Goal: Information Seeking & Learning: Check status

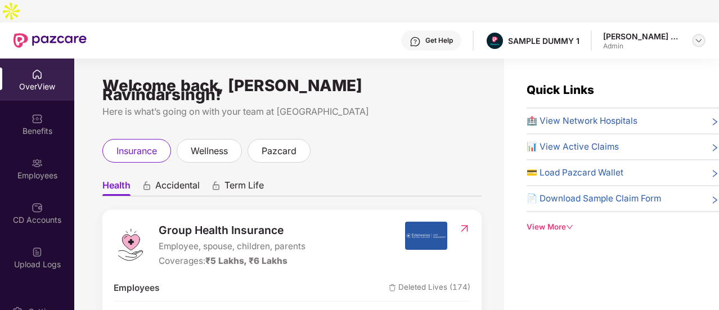
click at [698, 36] on img at bounding box center [698, 40] width 9 height 9
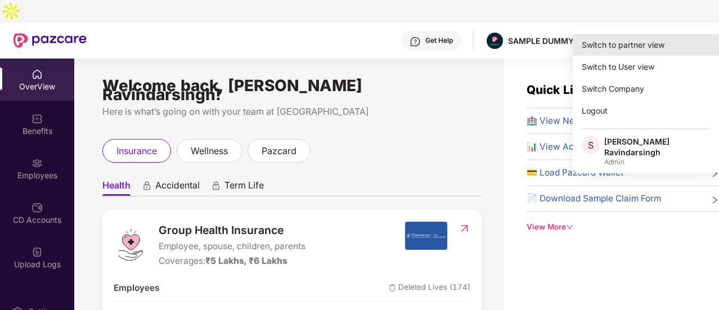
click at [640, 37] on div "Switch to partner view" at bounding box center [646, 45] width 146 height 22
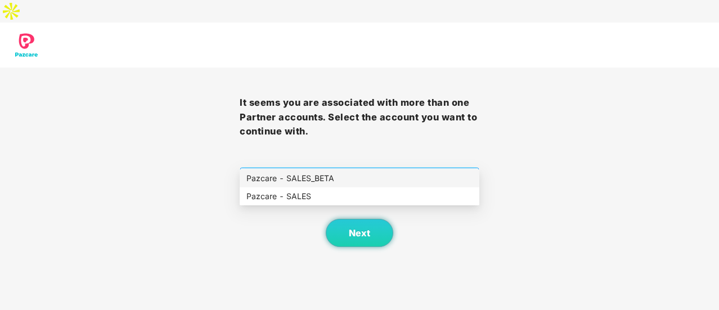
click at [379, 168] on span "Select company and role" at bounding box center [359, 178] width 225 height 21
click at [333, 197] on div "Pazcare - SALES" at bounding box center [359, 196] width 226 height 12
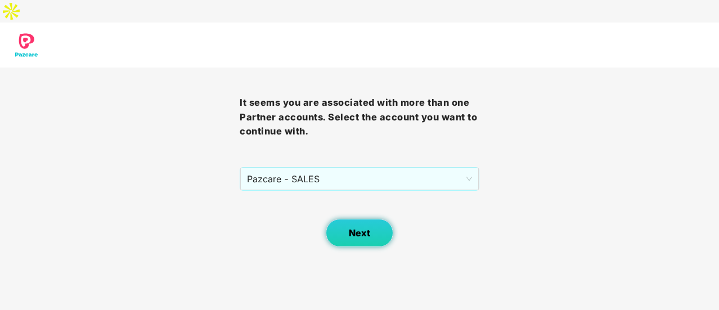
click at [352, 228] on span "Next" at bounding box center [359, 233] width 21 height 11
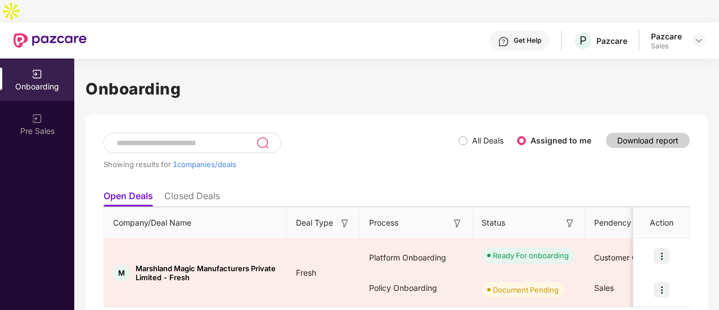
click at [199, 138] on input at bounding box center [185, 143] width 141 height 10
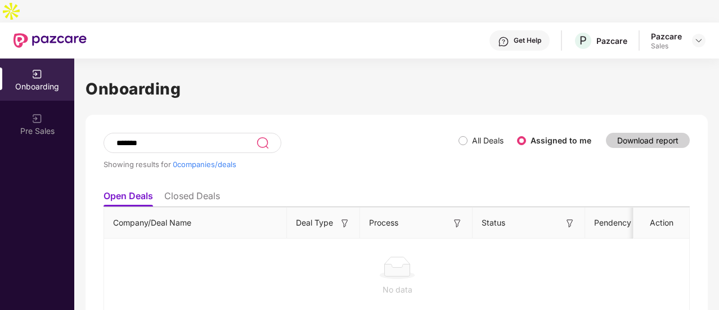
click at [200, 190] on li "Closed Deals" at bounding box center [192, 198] width 56 height 16
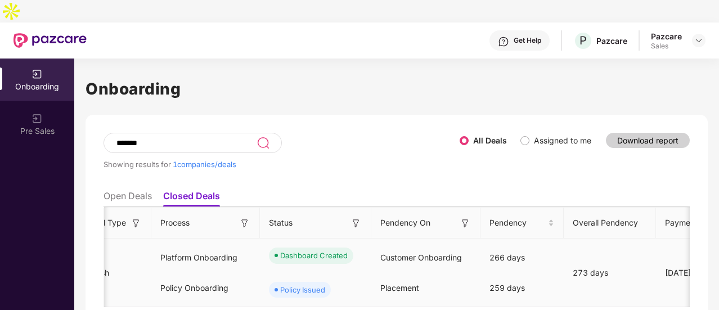
scroll to position [0, 180]
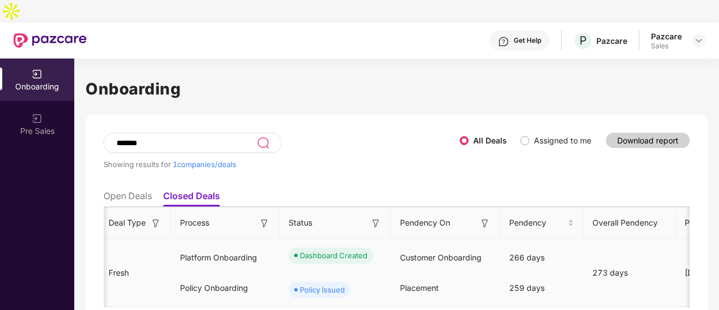
click at [320, 250] on tr "I InsuredMine - Fresh Fresh Platform Onboarding Policy Onboarding Dashboard Cre…" at bounding box center [712, 273] width 1576 height 69
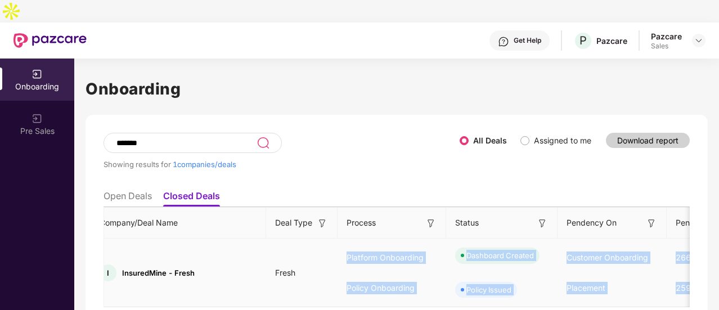
scroll to position [0, 0]
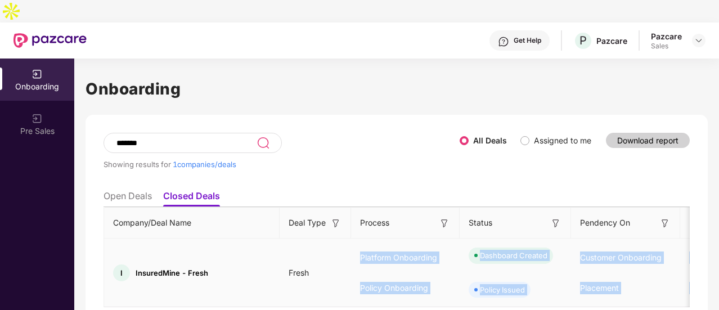
drag, startPoint x: 320, startPoint y: 250, endPoint x: 320, endPoint y: 256, distance: 5.7
click at [320, 256] on td "Fresh" at bounding box center [315, 273] width 71 height 69
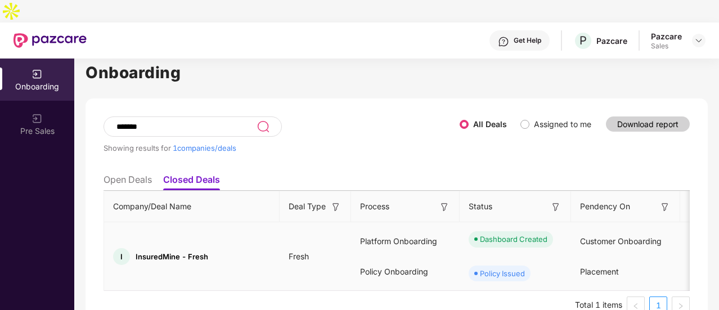
click at [155, 252] on span "InsuredMine - Fresh" at bounding box center [172, 256] width 73 height 9
copy span "InsuredMine"
click at [322, 255] on td "Fresh" at bounding box center [315, 256] width 71 height 69
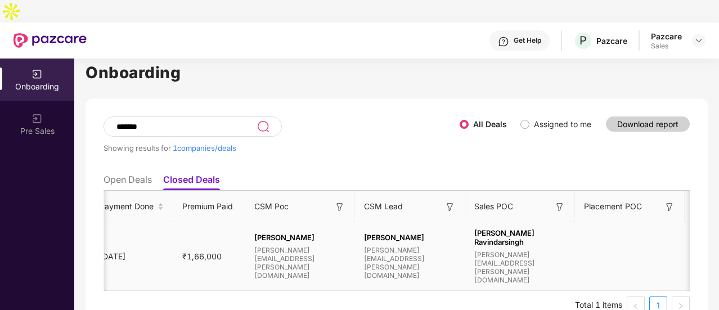
scroll to position [27, 0]
click at [371, 246] on span "[PERSON_NAME][EMAIL_ADDRESS][PERSON_NAME][DOMAIN_NAME]" at bounding box center [410, 263] width 92 height 34
click at [535, 118] on span "Assigned to me" at bounding box center [562, 124] width 66 height 12
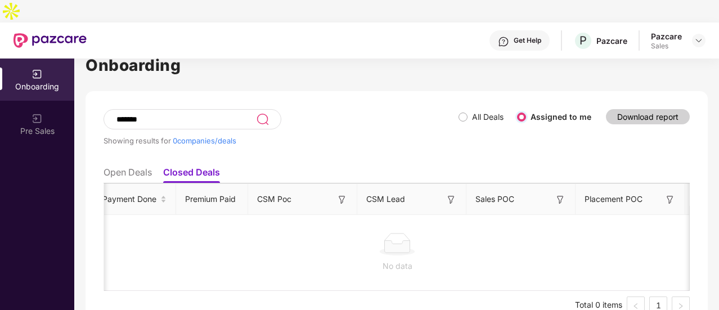
scroll to position [23, 0]
click at [468, 112] on span "All Deals" at bounding box center [488, 118] width 41 height 12
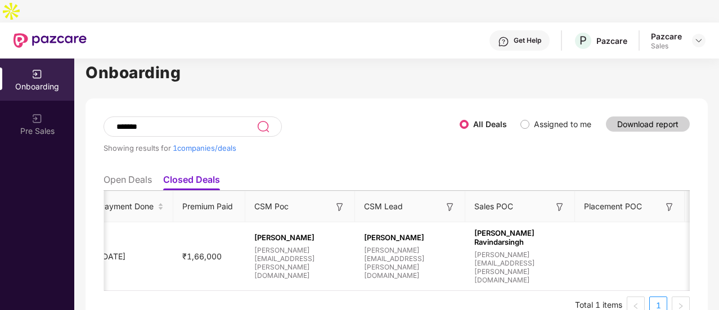
click at [157, 122] on input "*******" at bounding box center [185, 127] width 141 height 10
type input "*"
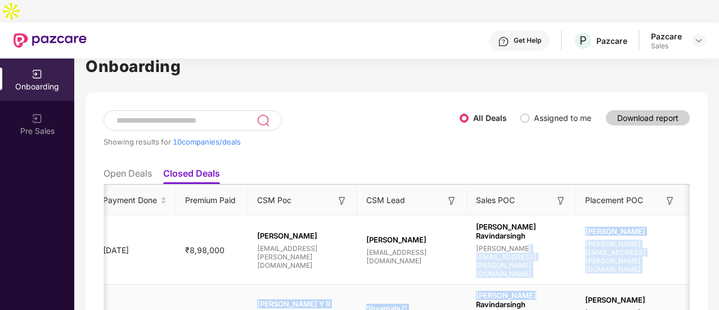
drag, startPoint x: 502, startPoint y: 270, endPoint x: 510, endPoint y: 296, distance: 27.1
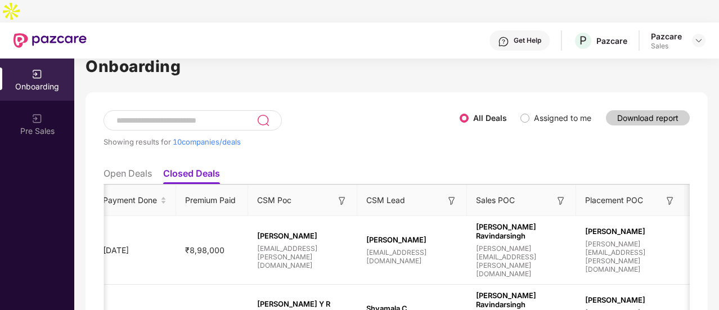
click at [248, 192] on th "CSM Poc" at bounding box center [302, 200] width 109 height 31
click at [698, 36] on img at bounding box center [698, 40] width 9 height 9
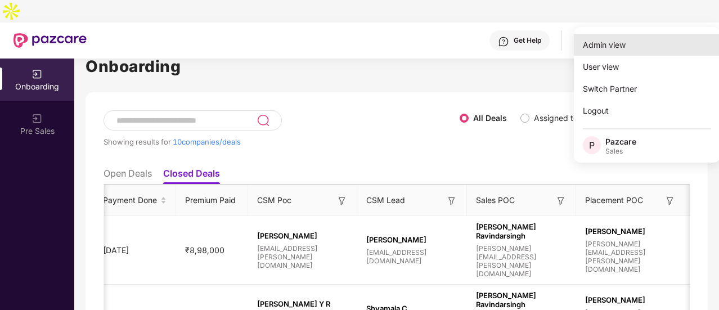
click at [639, 45] on div "Admin view" at bounding box center [647, 45] width 146 height 22
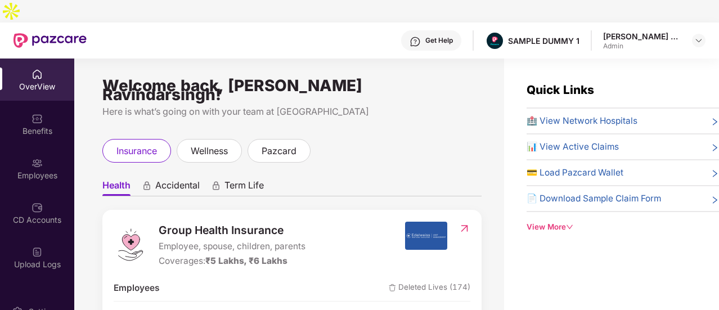
click at [438, 139] on div "insurance wellness pazcard" at bounding box center [291, 151] width 379 height 24
click at [248, 240] on span "Employee, spouse, children, parents" at bounding box center [232, 247] width 147 height 14
click at [699, 36] on img at bounding box center [698, 40] width 9 height 9
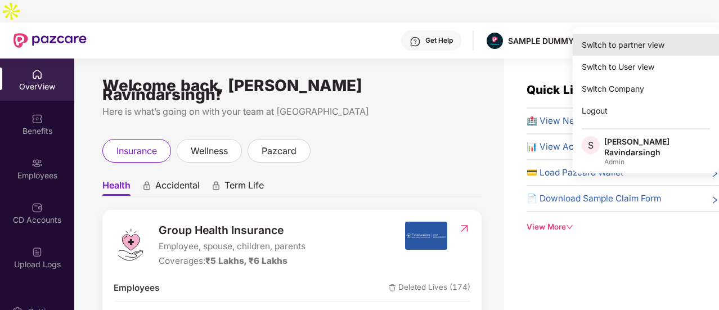
click at [661, 39] on div "Switch to partner view" at bounding box center [646, 45] width 146 height 22
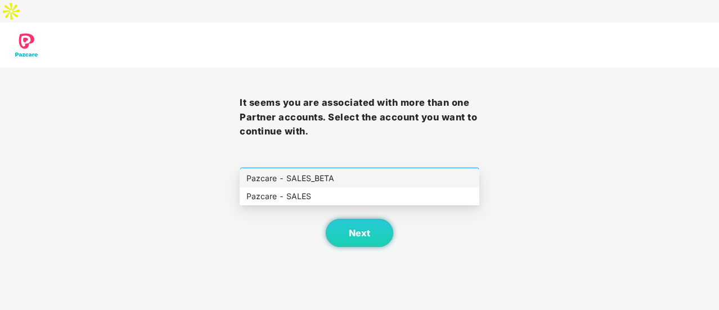
click at [442, 168] on span "Select company and role" at bounding box center [359, 178] width 225 height 21
click at [365, 196] on div "Pazcare - SALES" at bounding box center [359, 196] width 226 height 12
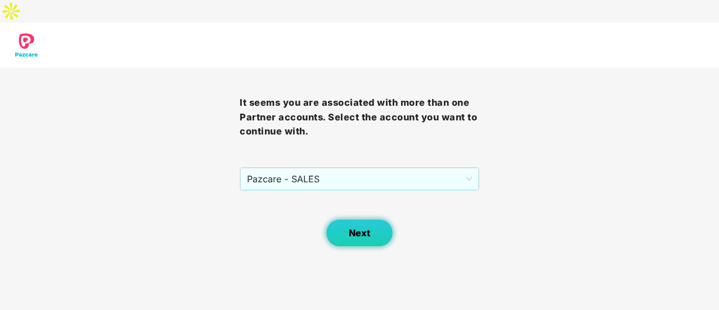
click at [350, 228] on span "Next" at bounding box center [359, 233] width 21 height 11
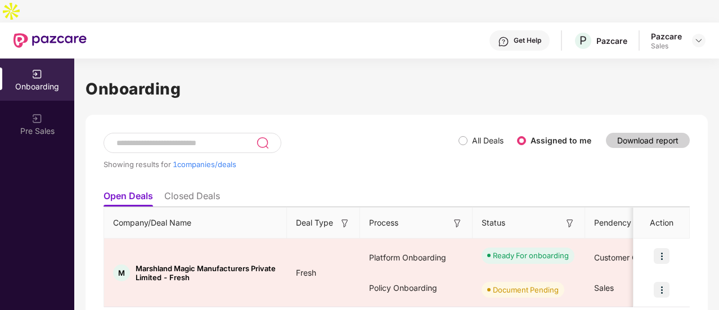
click at [470, 134] on span "All Deals" at bounding box center [488, 140] width 41 height 12
click at [150, 133] on div at bounding box center [193, 143] width 178 height 20
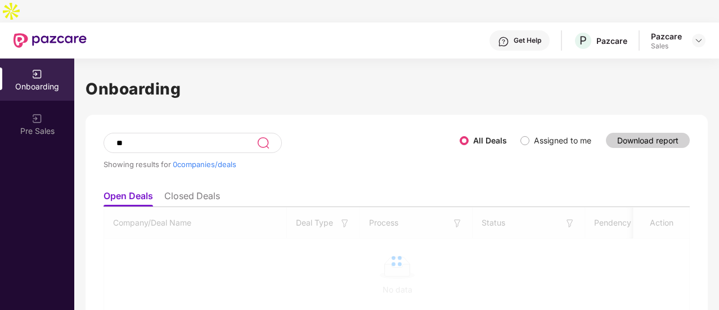
type input "*"
click at [195, 190] on li "Closed Deals" at bounding box center [192, 198] width 56 height 16
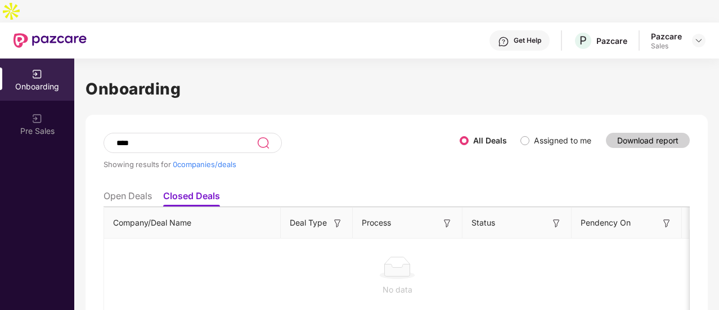
click at [141, 190] on li "Open Deals" at bounding box center [128, 198] width 48 height 16
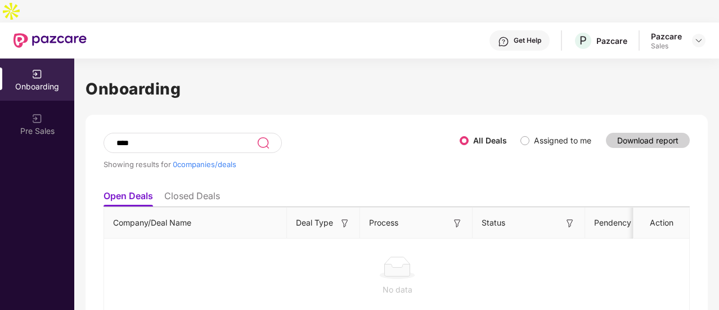
click at [179, 190] on li "Closed Deals" at bounding box center [192, 198] width 56 height 16
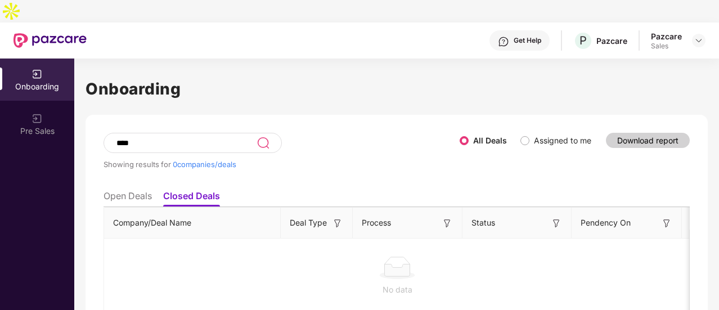
click at [146, 138] on input "****" at bounding box center [185, 143] width 141 height 10
type input "*"
click at [126, 190] on li "Open Deals" at bounding box center [128, 198] width 48 height 16
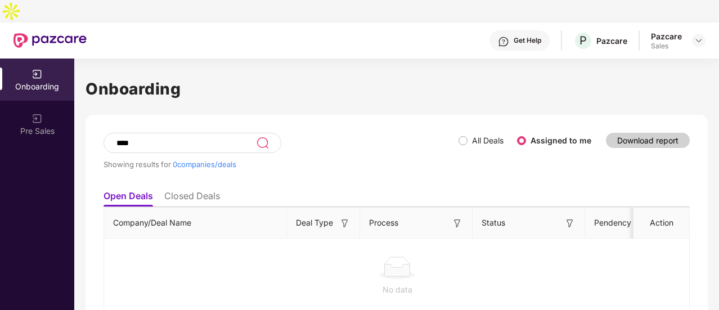
click at [191, 190] on li "Closed Deals" at bounding box center [192, 198] width 56 height 16
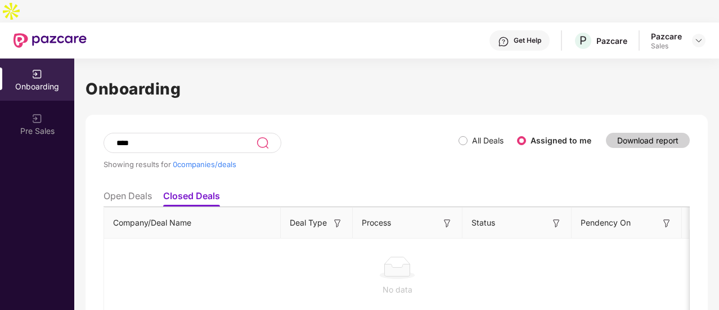
click at [466, 134] on label "All Deals" at bounding box center [484, 140] width 50 height 12
click at [154, 138] on input "****" at bounding box center [185, 143] width 141 height 10
click at [116, 190] on li "Open Deals" at bounding box center [128, 198] width 48 height 16
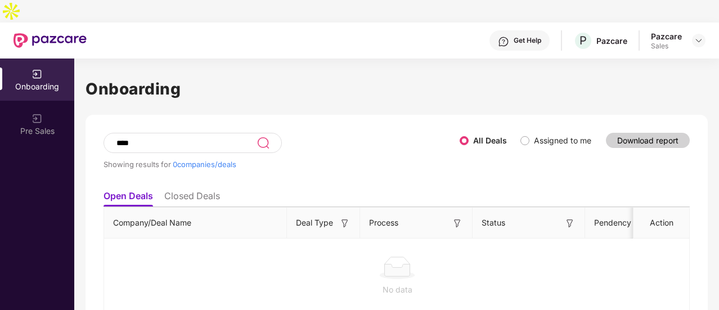
click at [179, 190] on li "Closed Deals" at bounding box center [192, 198] width 56 height 16
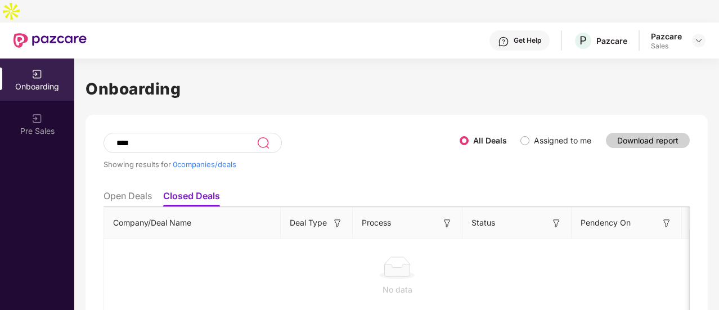
click at [212, 160] on span "0 companies/deals" at bounding box center [205, 164] width 64 height 9
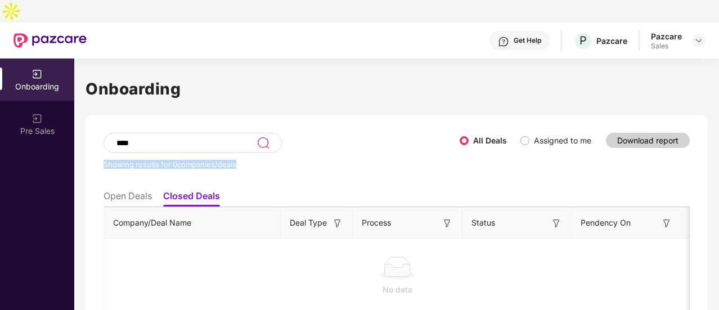
click at [212, 160] on span "0 companies/deals" at bounding box center [205, 164] width 64 height 9
click at [142, 190] on li "Open Deals" at bounding box center [128, 198] width 48 height 16
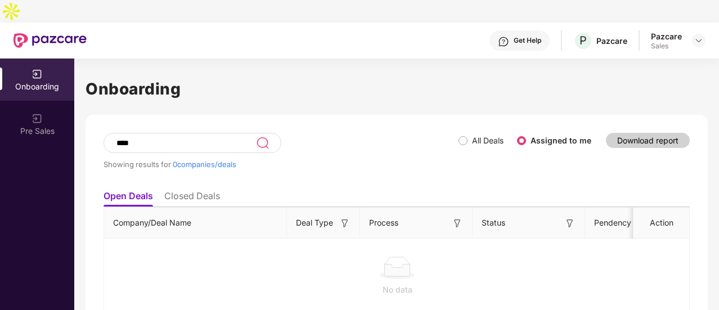
click at [189, 190] on li "Closed Deals" at bounding box center [192, 198] width 56 height 16
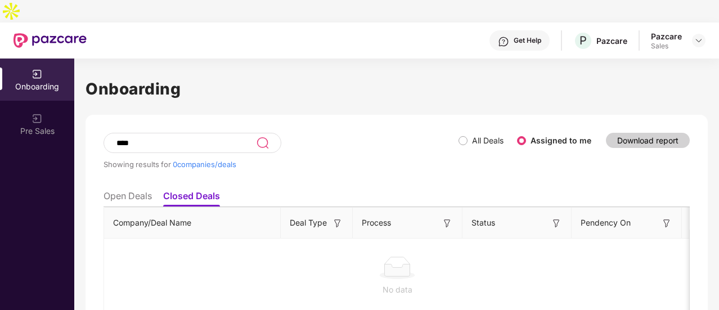
click at [167, 133] on div "****" at bounding box center [193, 143] width 178 height 20
type input "*"
click at [132, 185] on ul "Open Deals Closed Deals" at bounding box center [397, 196] width 586 height 23
click at [470, 134] on span "All Deals" at bounding box center [488, 140] width 41 height 12
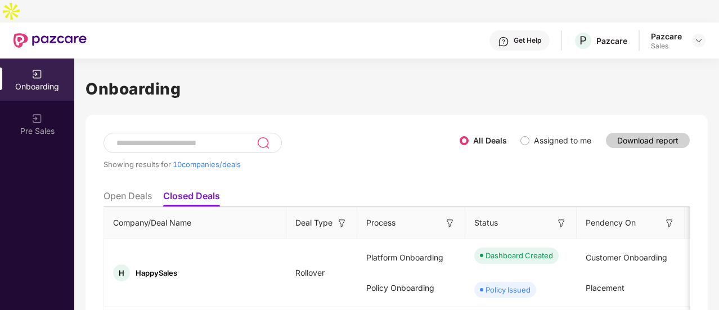
click at [154, 138] on input at bounding box center [185, 143] width 141 height 10
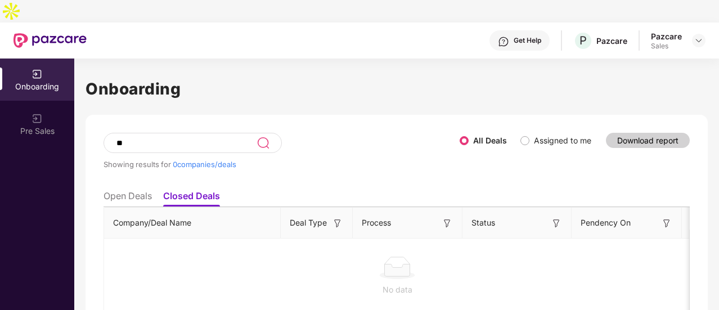
type input "*"
click at [112, 190] on li "Open Deals" at bounding box center [128, 198] width 48 height 16
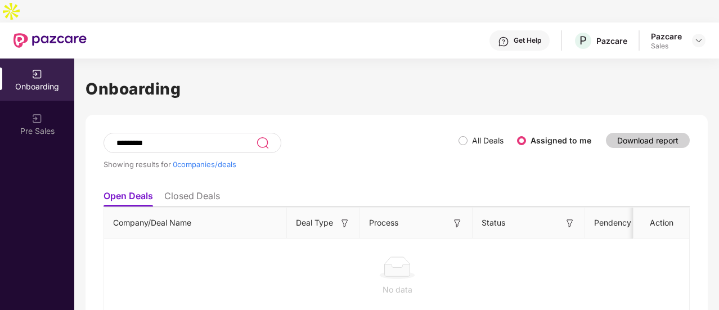
click at [197, 190] on li "Closed Deals" at bounding box center [192, 198] width 56 height 16
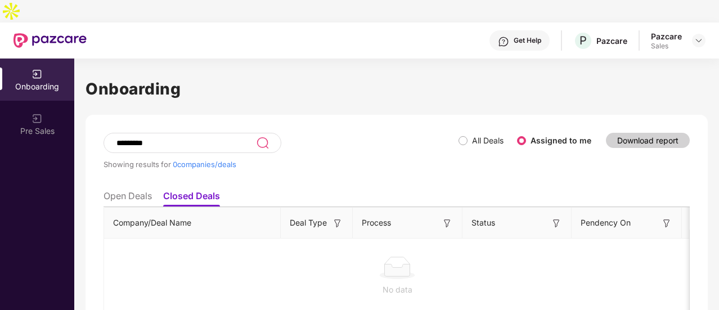
click at [126, 185] on ul "Open Deals Closed Deals" at bounding box center [397, 196] width 586 height 23
click at [170, 133] on div "*********" at bounding box center [193, 143] width 178 height 20
click at [178, 138] on input "*********" at bounding box center [185, 143] width 141 height 10
type input "*"
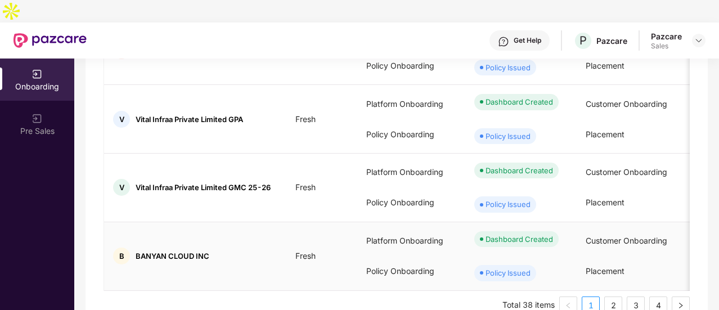
scroll to position [643, 0]
click at [656, 297] on link "4" at bounding box center [658, 305] width 17 height 17
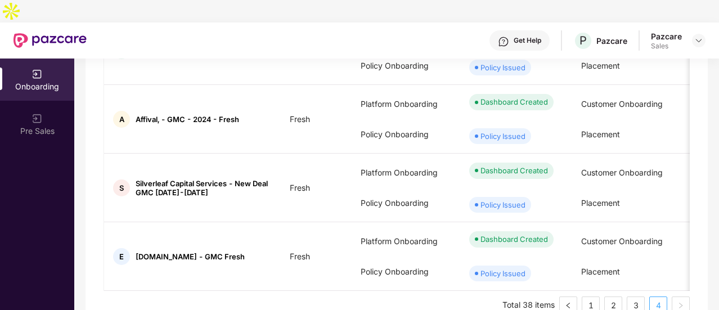
click at [656, 297] on link "4" at bounding box center [658, 305] width 17 height 17
click at [596, 297] on link "1" at bounding box center [590, 305] width 17 height 17
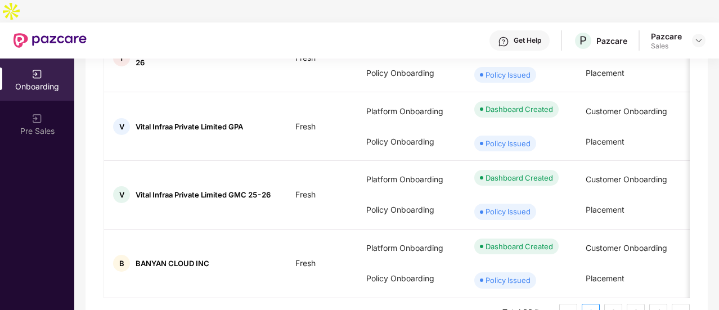
scroll to position [643, 0]
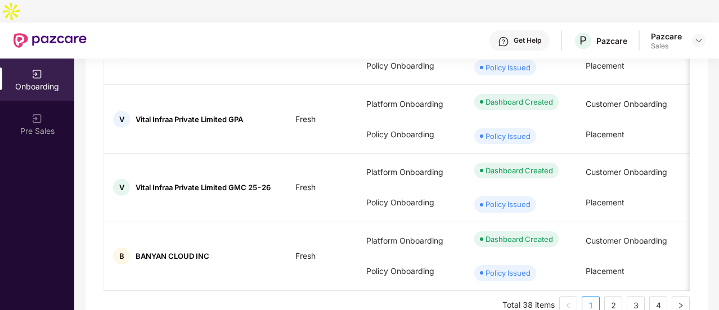
click at [653, 297] on link "4" at bounding box center [658, 305] width 17 height 17
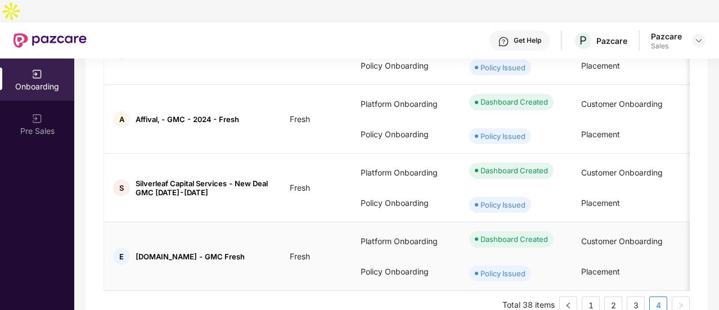
scroll to position [506, 0]
drag, startPoint x: 443, startPoint y: 246, endPoint x: 450, endPoint y: 244, distance: 7.3
click at [450, 257] on div "Policy Onboarding" at bounding box center [406, 272] width 109 height 30
click at [223, 252] on span "[DOMAIN_NAME] - GMC Fresh" at bounding box center [190, 256] width 109 height 9
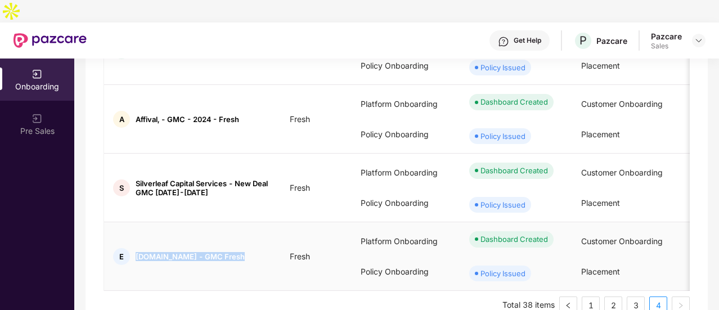
click at [223, 252] on span "[DOMAIN_NAME] - GMC Fresh" at bounding box center [190, 256] width 109 height 9
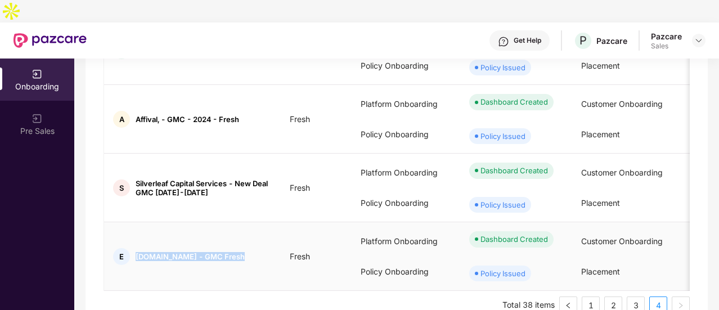
click at [223, 252] on span "[DOMAIN_NAME] - GMC Fresh" at bounding box center [190, 256] width 109 height 9
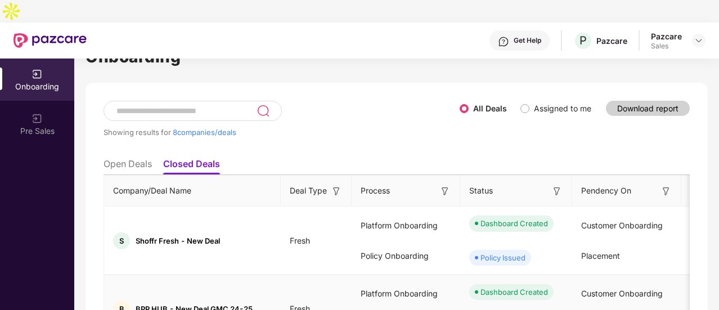
scroll to position [0, 0]
